Goal: Task Accomplishment & Management: Complete application form

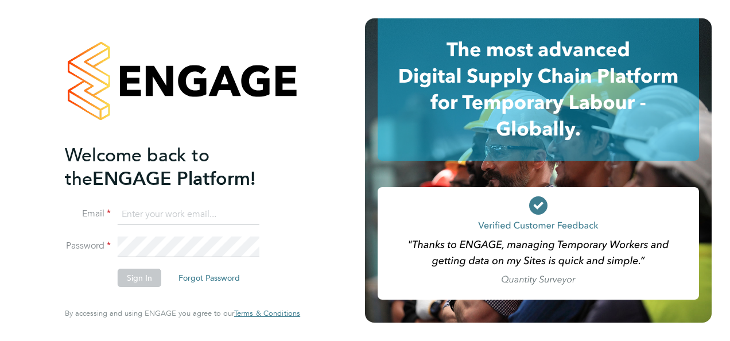
type input "contractors@eximius.com"
click at [131, 280] on button "Sign In" at bounding box center [140, 277] width 44 height 18
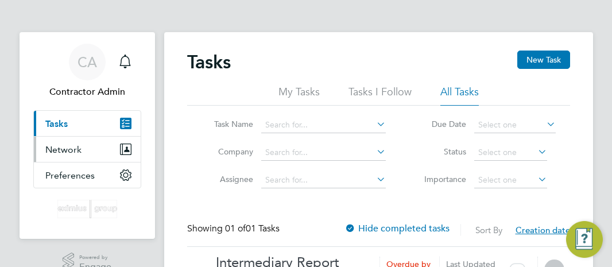
click at [74, 147] on span "Network" at bounding box center [63, 149] width 36 height 11
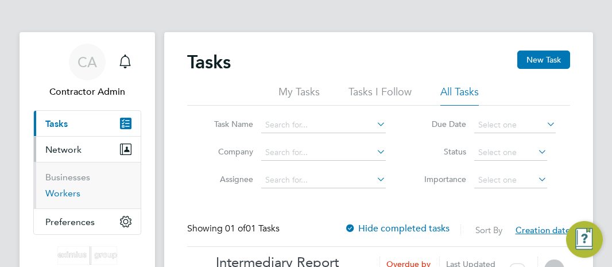
click at [65, 193] on link "Workers" at bounding box center [62, 193] width 35 height 11
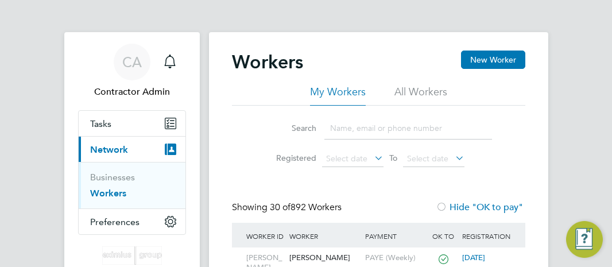
click at [370, 123] on input at bounding box center [408, 128] width 168 height 22
paste input "[PERSON_NAME]"
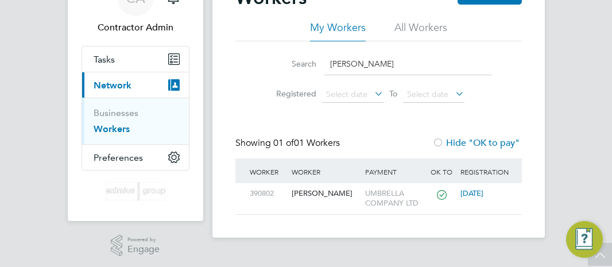
scroll to position [68, 0]
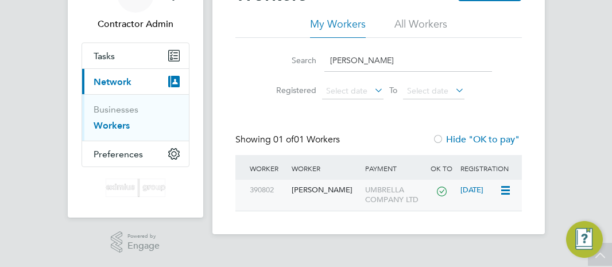
type input "[PERSON_NAME]"
click at [328, 186] on div "[PERSON_NAME]" at bounding box center [326, 190] width 74 height 21
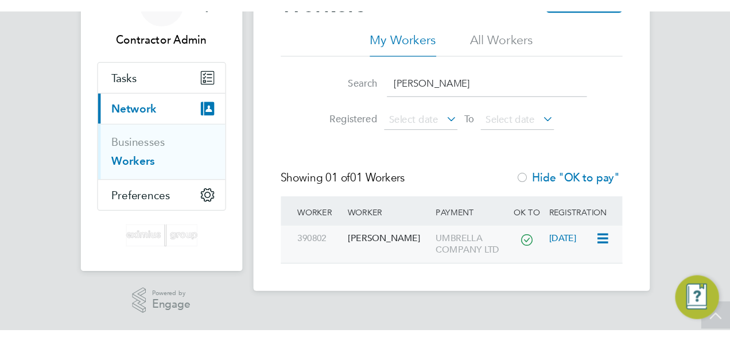
scroll to position [0, 0]
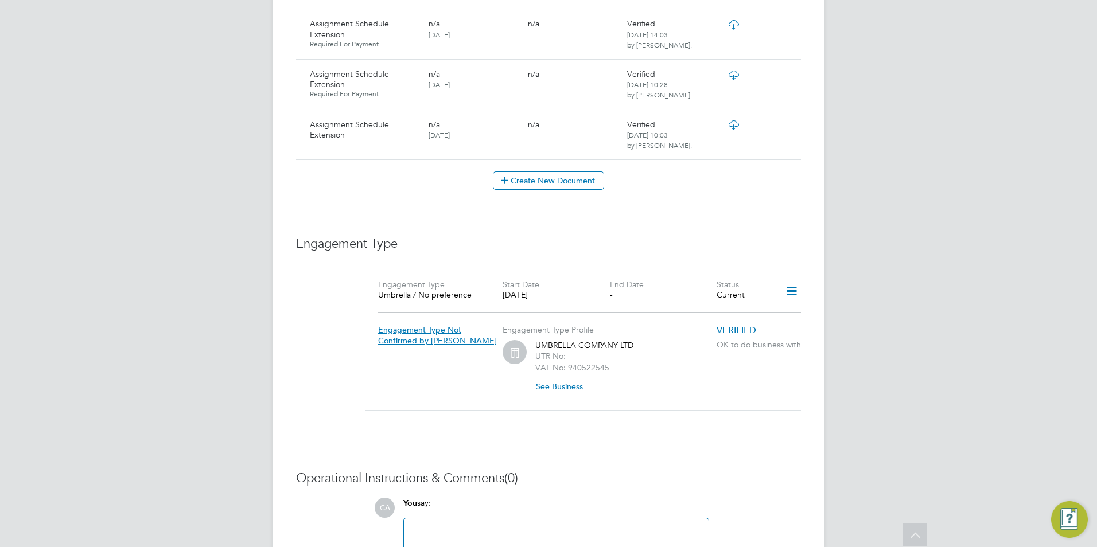
scroll to position [1205, 0]
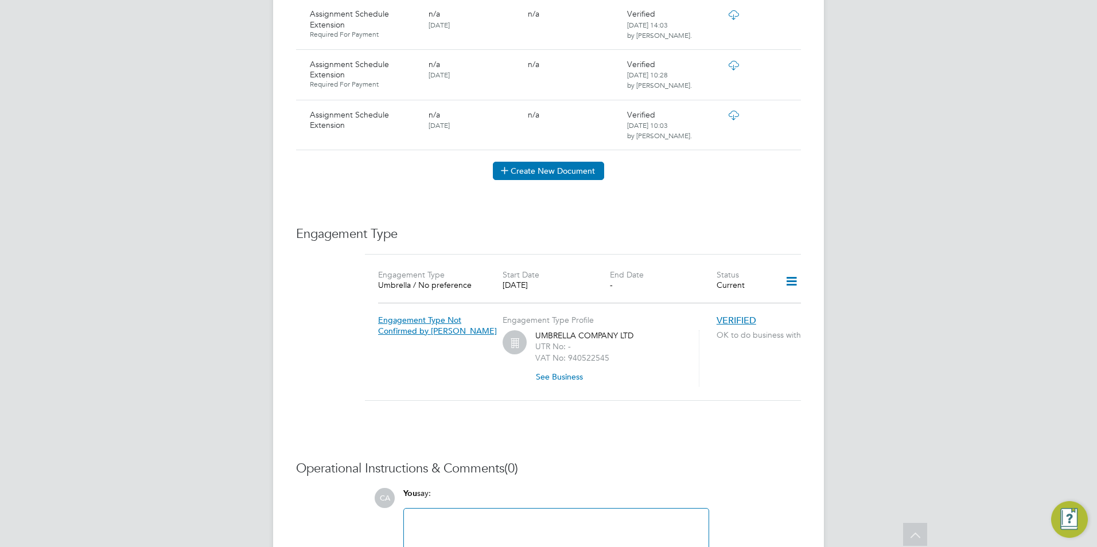
click at [558, 162] on button "Create New Document" at bounding box center [548, 171] width 111 height 18
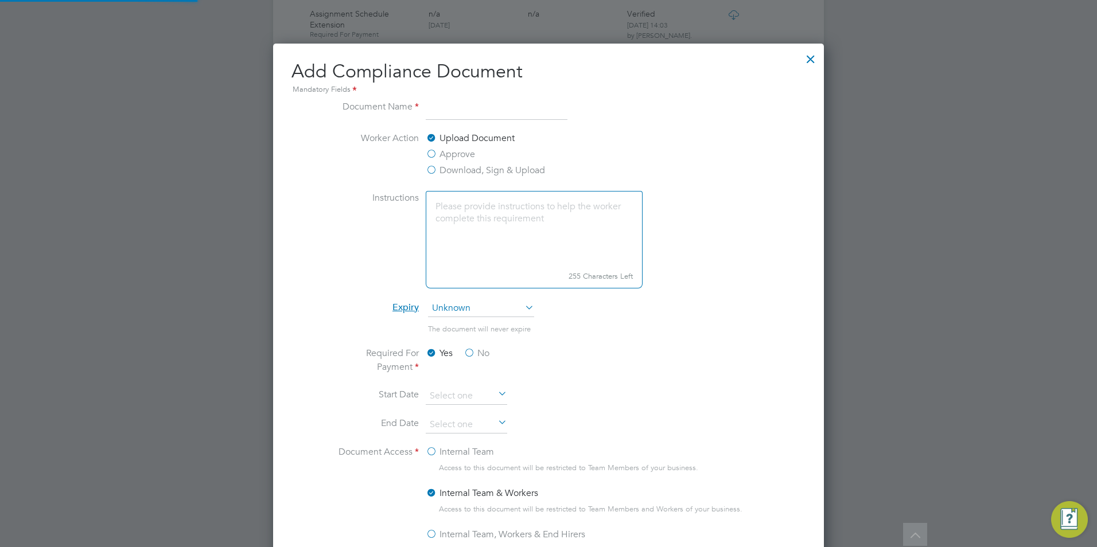
scroll to position [602, 551]
click at [480, 173] on label "Download, Sign & Upload" at bounding box center [485, 171] width 119 height 14
click at [0, 0] on input "Download, Sign & Upload" at bounding box center [0, 0] width 0 height 0
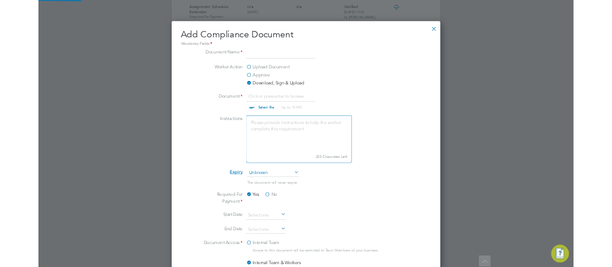
scroll to position [17, 142]
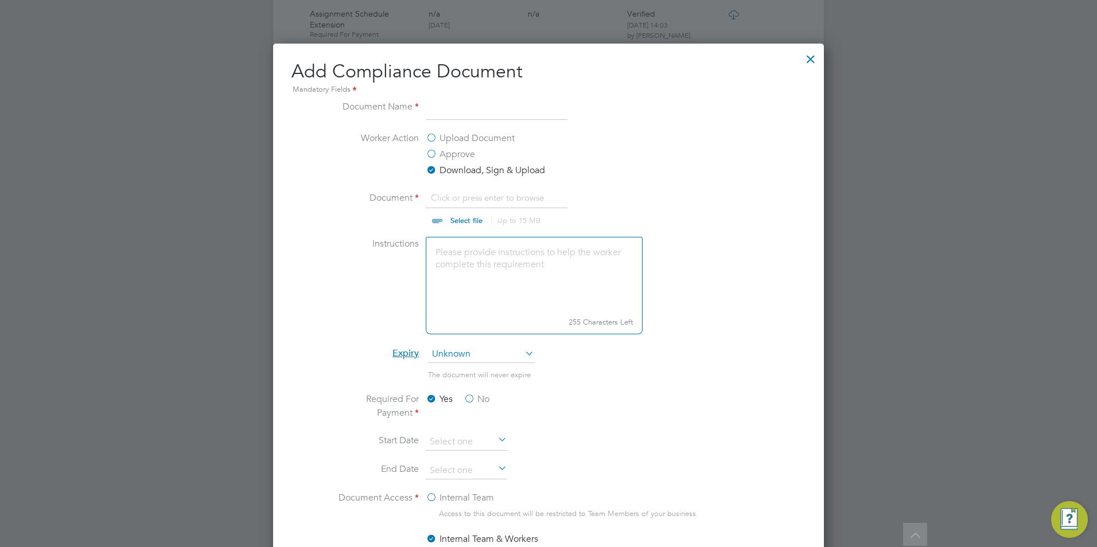
click at [461, 197] on input "file" at bounding box center [477, 208] width 180 height 34
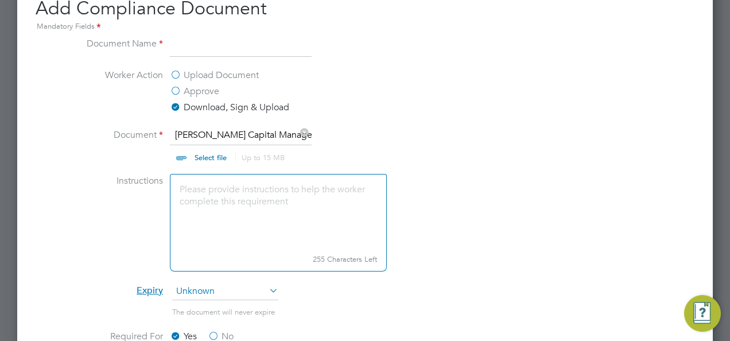
scroll to position [1266, 0]
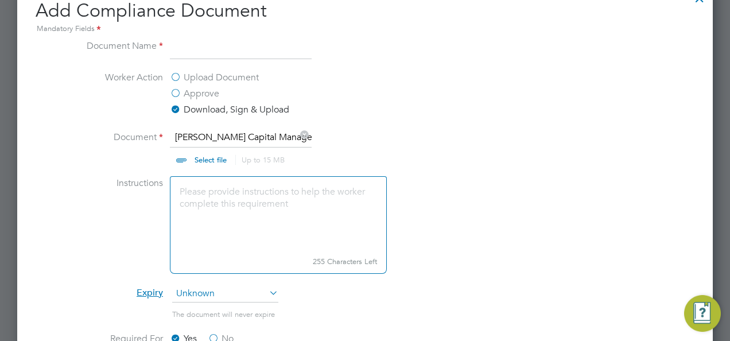
click at [212, 157] on input "file" at bounding box center [221, 147] width 180 height 34
click at [306, 131] on icon at bounding box center [304, 134] width 13 height 13
click at [255, 57] on input at bounding box center [241, 49] width 142 height 21
type input "Assignment Schedule Extension"
click at [260, 193] on textarea at bounding box center [278, 214] width 217 height 76
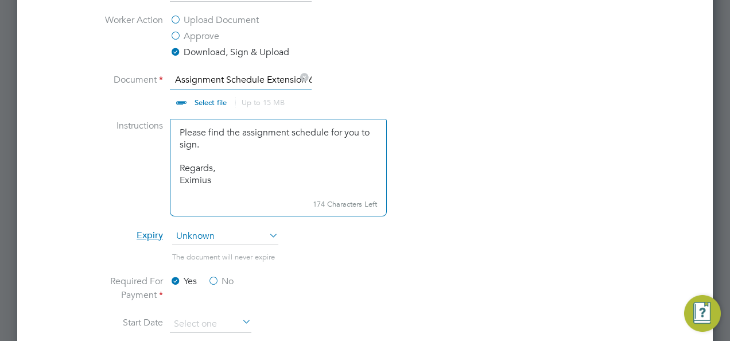
scroll to position [1495, 0]
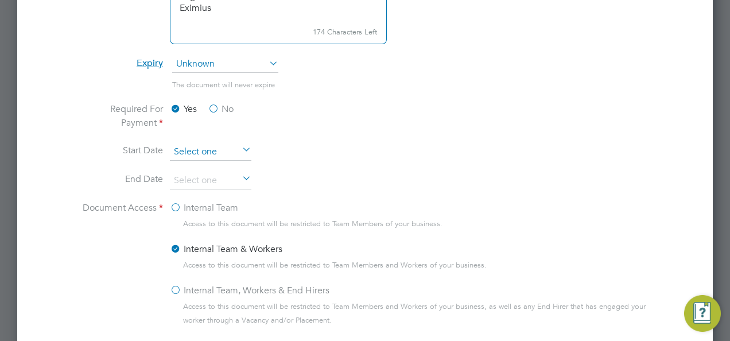
type textarea "HI Dana, Please find the assignment schedule for you to sign. Regards, Eximius"
click at [201, 152] on input at bounding box center [210, 151] width 81 height 17
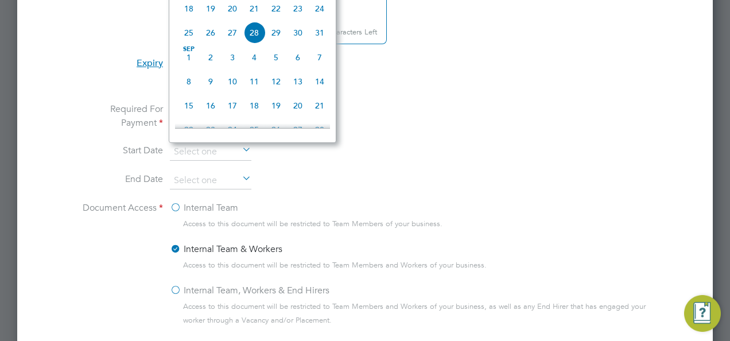
click at [251, 36] on span "28" at bounding box center [254, 33] width 22 height 22
type input "28 Aug 2025"
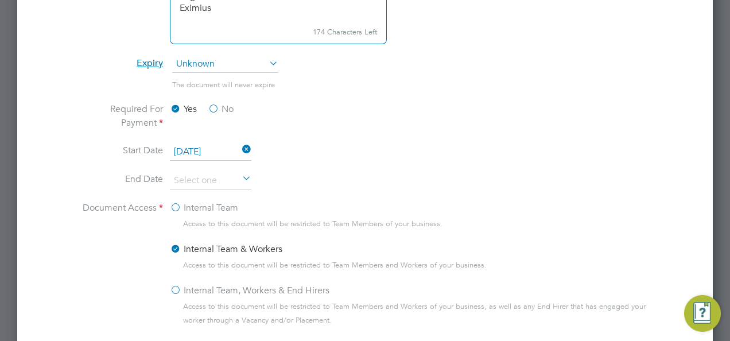
click at [336, 172] on li "End Date" at bounding box center [365, 186] width 576 height 29
click at [240, 176] on icon at bounding box center [240, 179] width 0 height 16
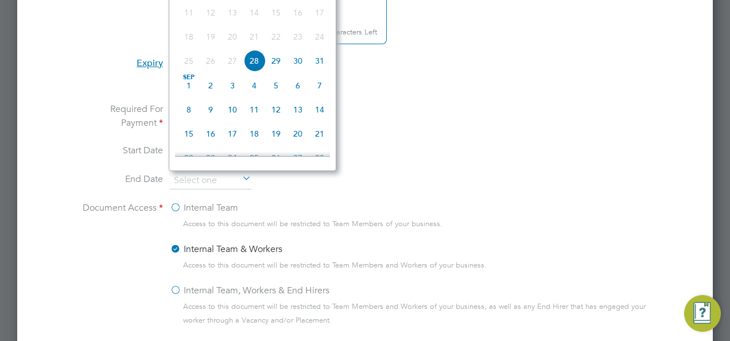
click at [240, 175] on icon at bounding box center [240, 179] width 0 height 16
click at [308, 179] on li "End Date" at bounding box center [365, 186] width 576 height 29
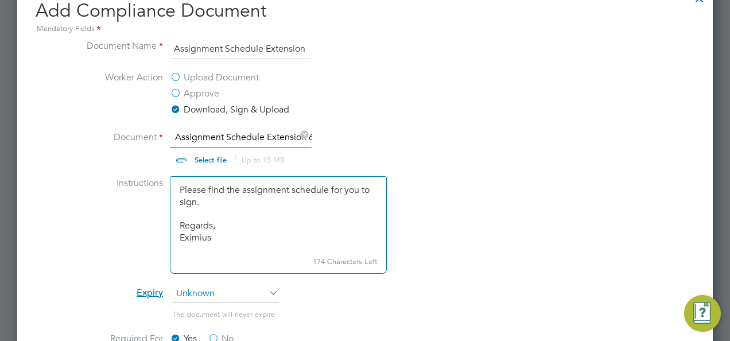
scroll to position [0, 0]
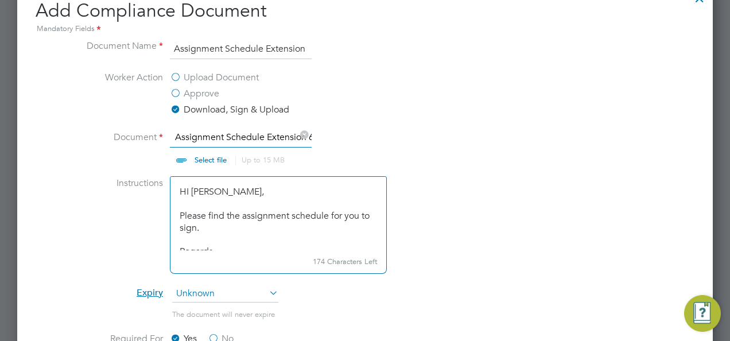
click at [274, 196] on textarea "HI Dana, Please find the assignment schedule for you to sign. Regards, Eximius" at bounding box center [278, 214] width 217 height 76
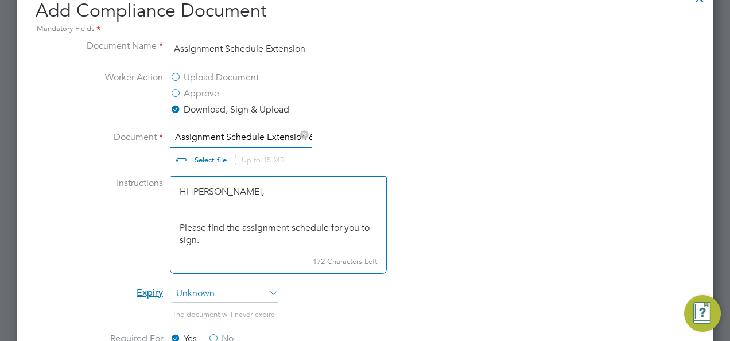
type textarea "HI Dana, Please find the assignment schedule for you to sign. Regards, Eximius"
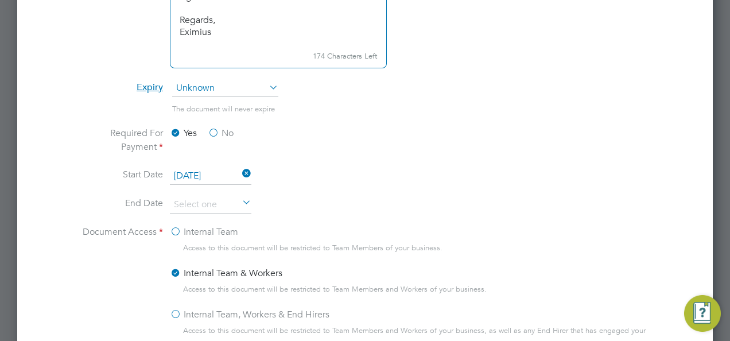
scroll to position [1552, 0]
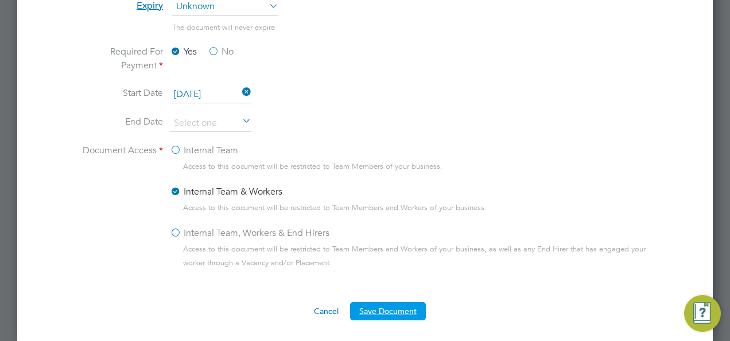
click at [396, 266] on button "Save Document" at bounding box center [388, 311] width 76 height 18
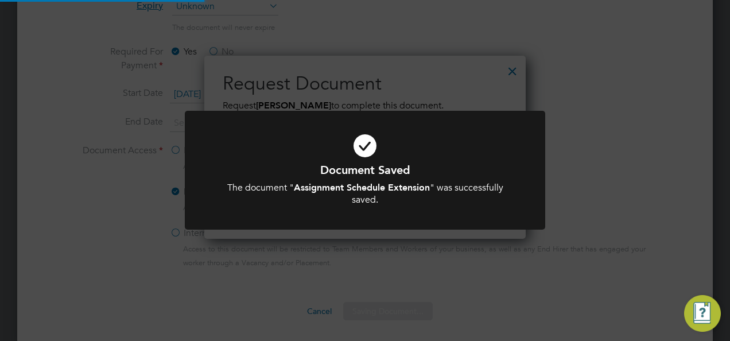
scroll to position [184, 321]
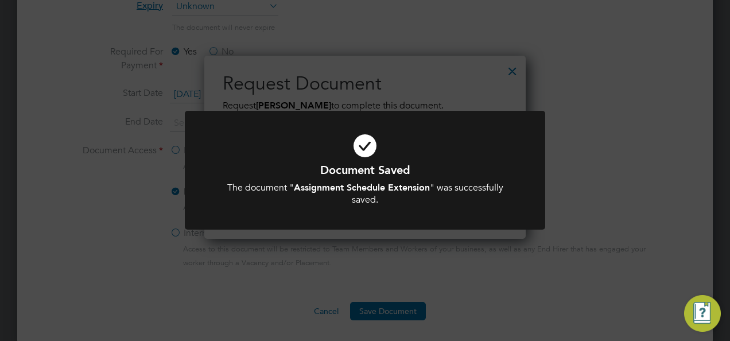
click at [455, 249] on div "Document Saved The document " Assignment Schedule Extension " was successfully …" at bounding box center [365, 170] width 730 height 341
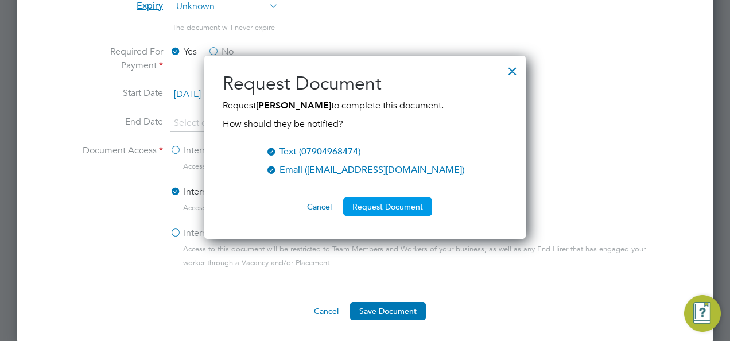
click at [413, 205] on button "Request Document" at bounding box center [387, 206] width 89 height 18
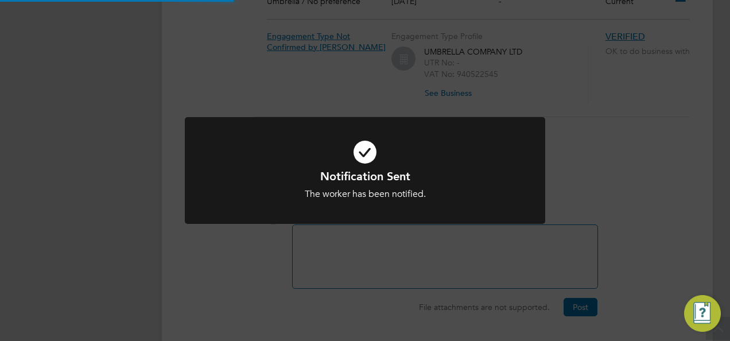
scroll to position [1552, 0]
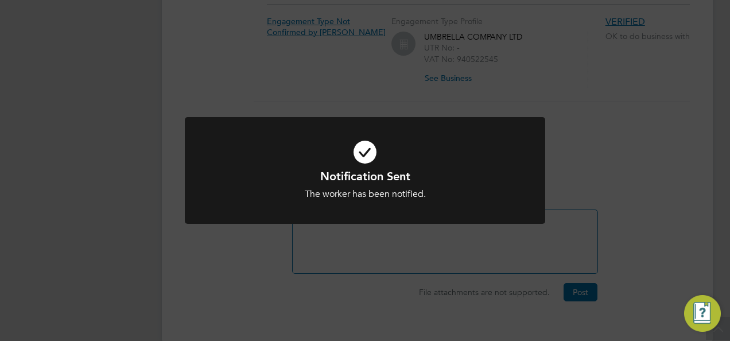
click at [491, 68] on div "Notification Sent The worker has been notified. Cancel Okay" at bounding box center [365, 170] width 730 height 341
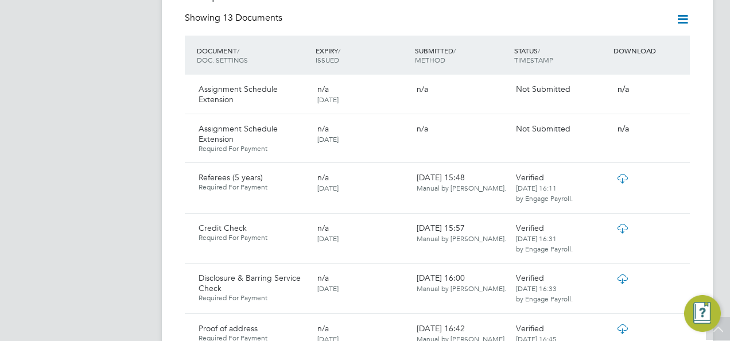
scroll to position [577, 0]
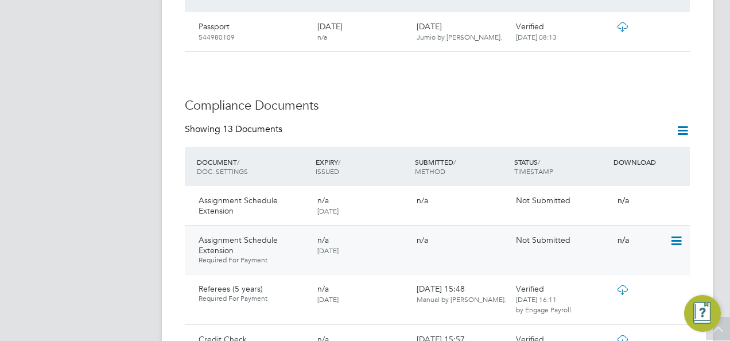
click at [611, 234] on icon at bounding box center [675, 241] width 11 height 14
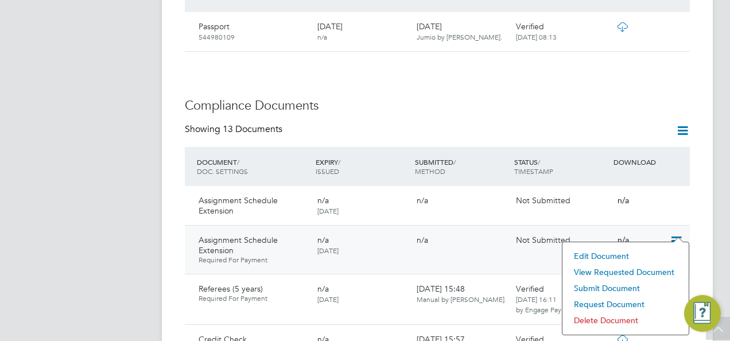
click at [496, 242] on div "Assignment Schedule Extension Required For Payment n/a 28 Aug 2025 n/a Not Subm…" at bounding box center [437, 249] width 505 height 49
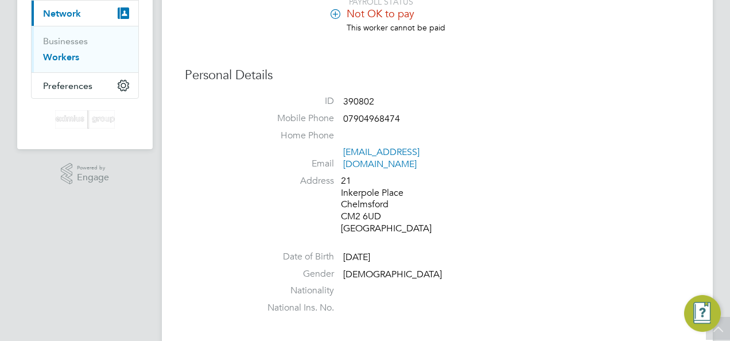
scroll to position [118, 0]
